Goal: Find specific page/section: Locate item on page

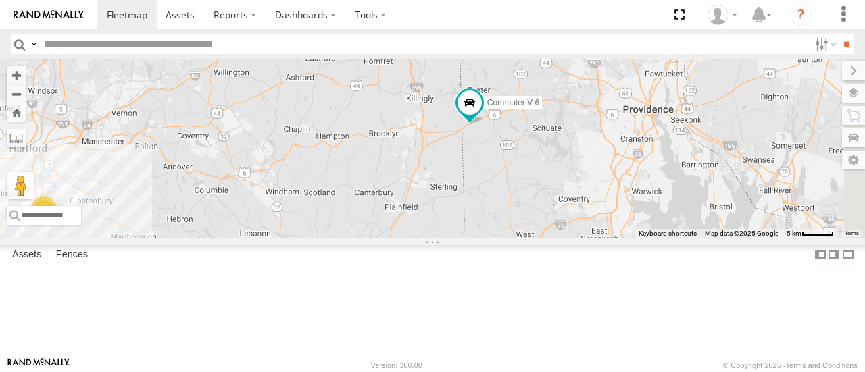
drag, startPoint x: 746, startPoint y: 198, endPoint x: 566, endPoint y: 217, distance: 181.4
click at [566, 217] on div "3 Commuter V-6" at bounding box center [432, 148] width 865 height 178
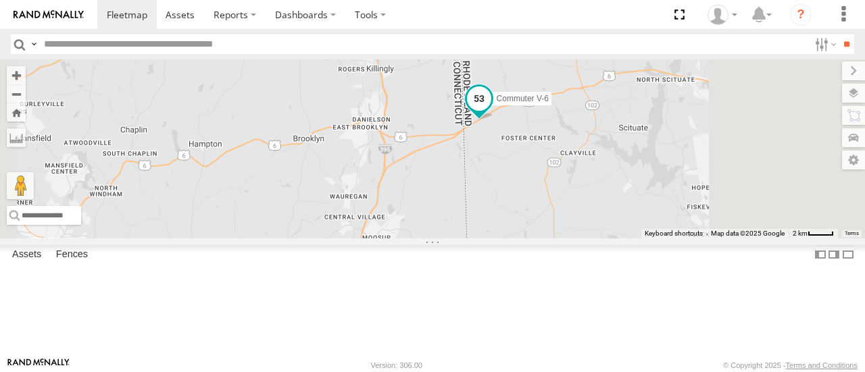
click at [549, 103] on span "Commuter V-6" at bounding box center [523, 98] width 52 height 9
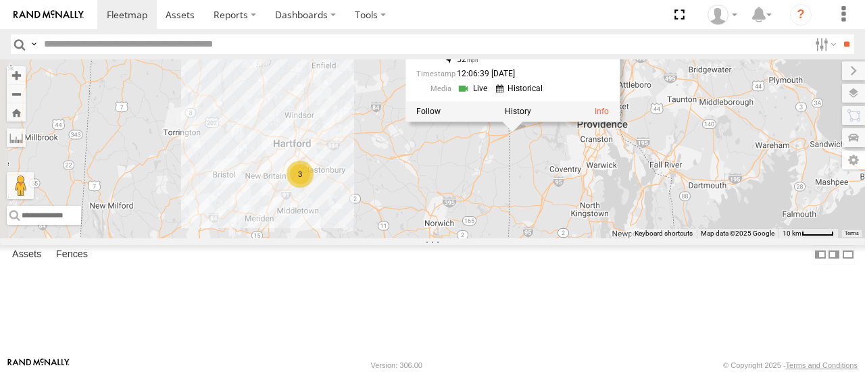
drag, startPoint x: 537, startPoint y: 246, endPoint x: 546, endPoint y: 225, distance: 23.0
click at [546, 226] on div "Commuter V-6 Commuter V-6 All Assets [PERSON_NAME] [PERSON_NAME] 41.80217 , -71…" at bounding box center [432, 148] width 865 height 178
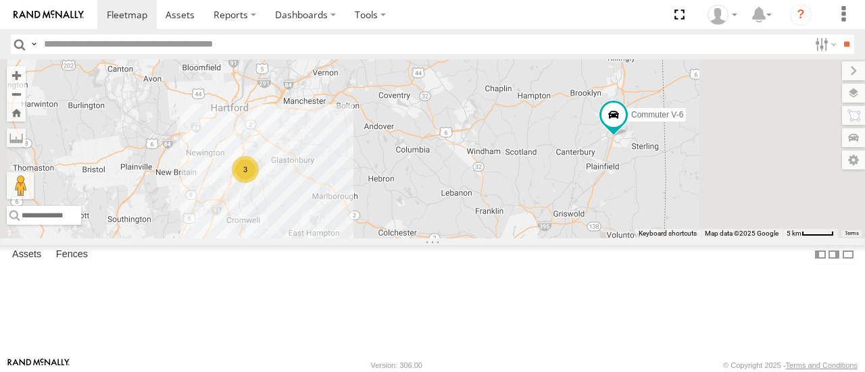
click at [387, 154] on div "Commuter V-6 3" at bounding box center [432, 148] width 865 height 178
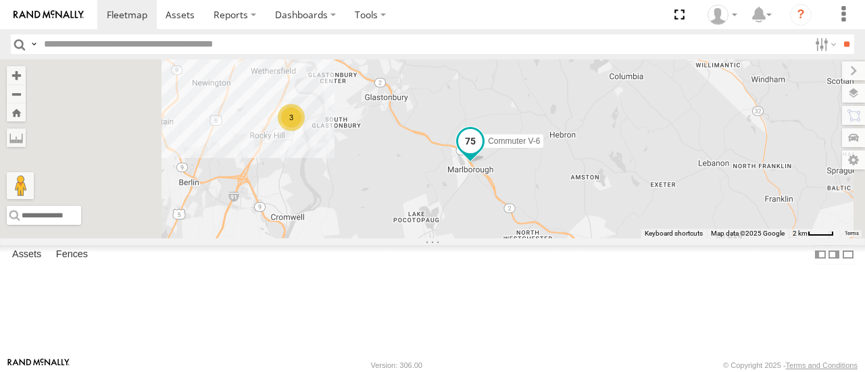
click at [540, 147] on span "Commuter V-6" at bounding box center [514, 141] width 52 height 9
